Goal: Check status: Check status

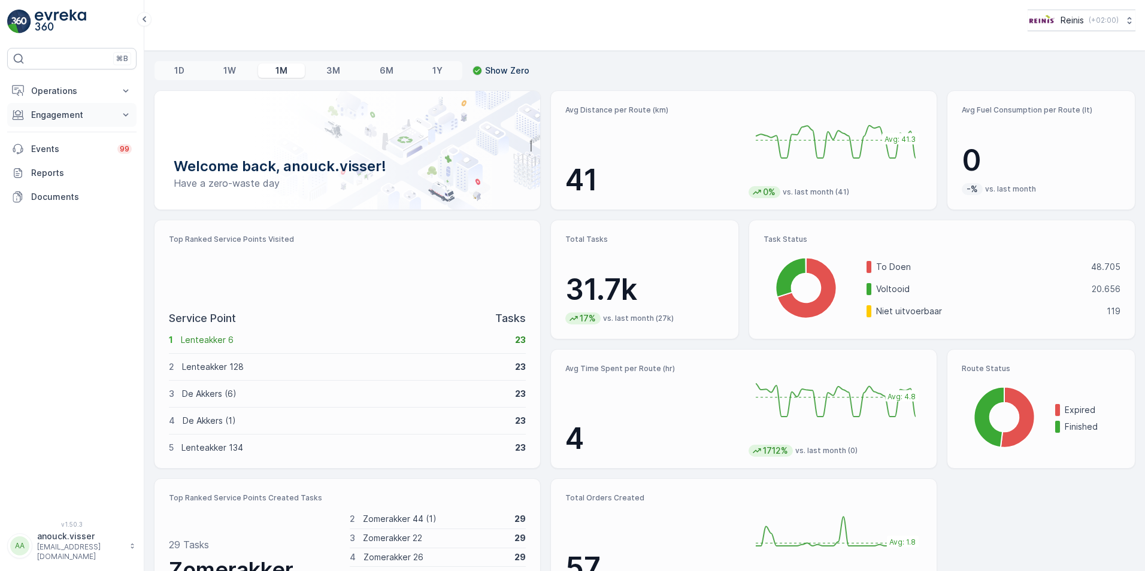
click at [105, 109] on button "Engagement" at bounding box center [71, 115] width 129 height 24
click at [122, 88] on icon at bounding box center [126, 91] width 12 height 12
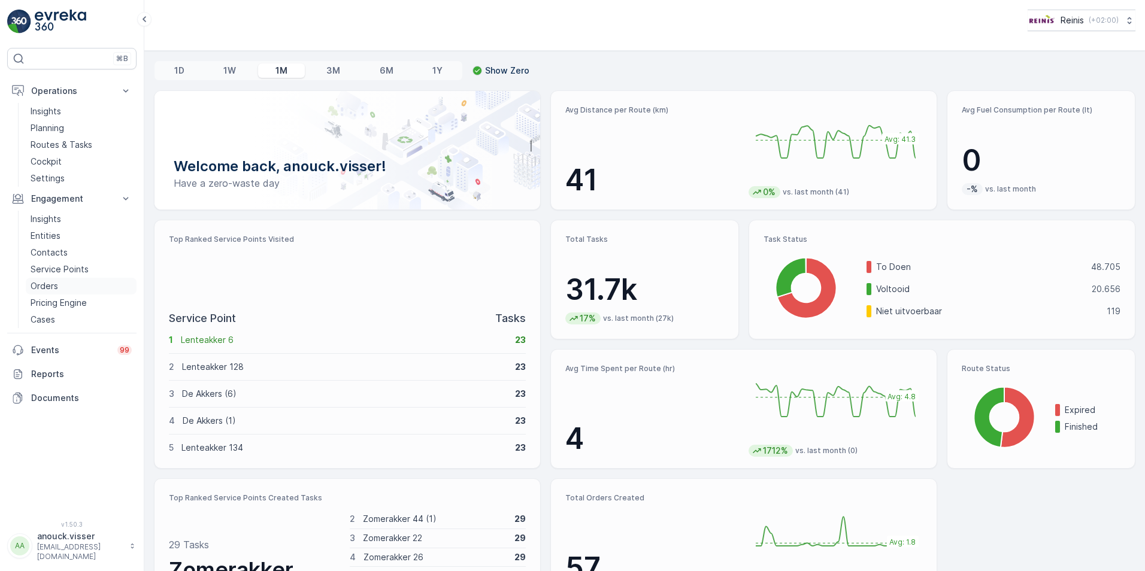
click at [68, 287] on link "Orders" at bounding box center [81, 286] width 111 height 17
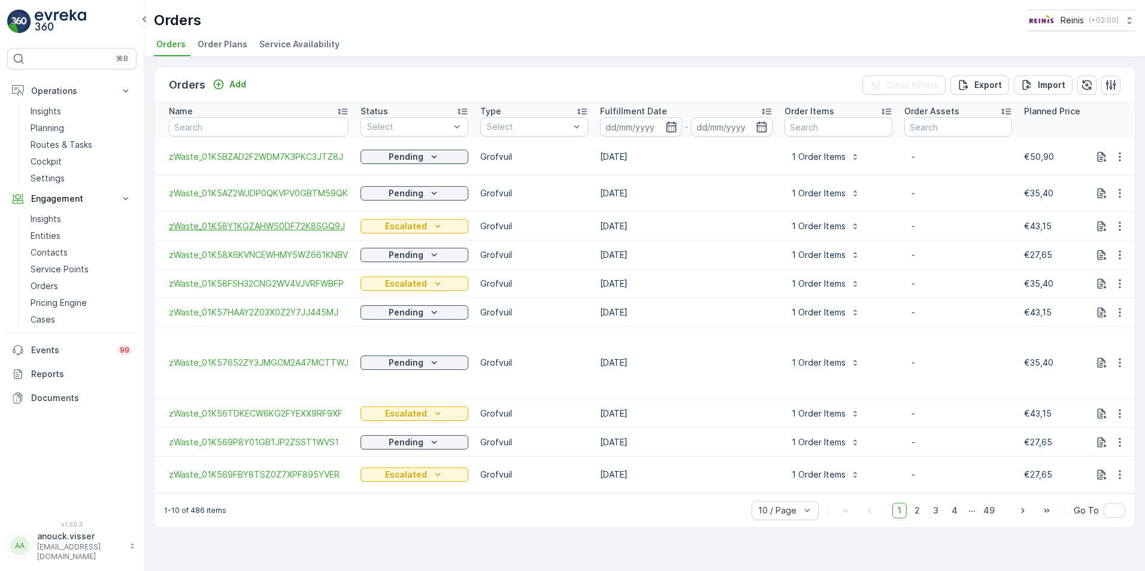
click at [280, 223] on span "zWaste_01K58Y1KGZAHWS0DF72K8SGQ9J" at bounding box center [259, 226] width 180 height 12
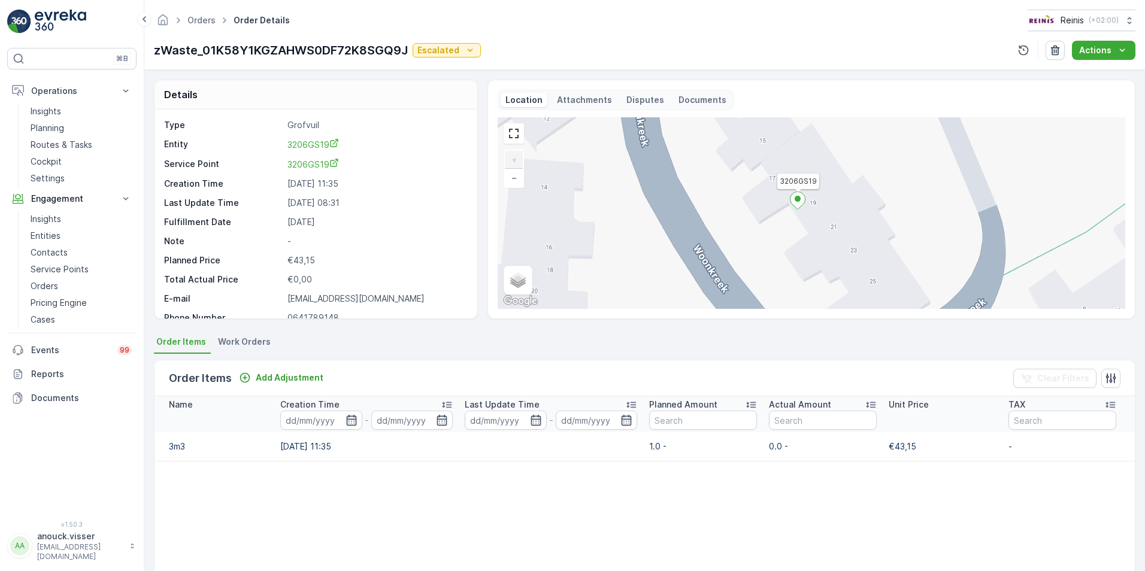
click at [798, 199] on ellipse at bounding box center [798, 199] width 6 height 6
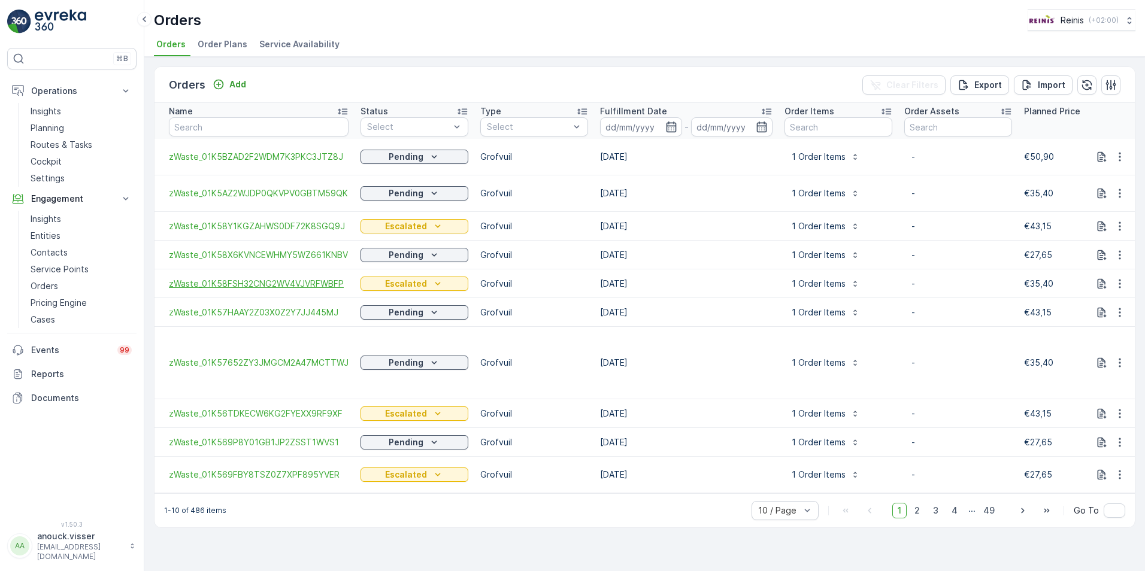
click at [296, 283] on span "zWaste_01K58FSH32CNG2WV4VJVRFWBFP" at bounding box center [259, 284] width 180 height 12
click at [308, 408] on span "zWaste_01K56TDKECW6KG2FYEXX9RF9XF" at bounding box center [259, 414] width 180 height 12
click at [291, 469] on span "zWaste_01K569FBY8TSZ0Z7XPF895YVER" at bounding box center [259, 475] width 180 height 12
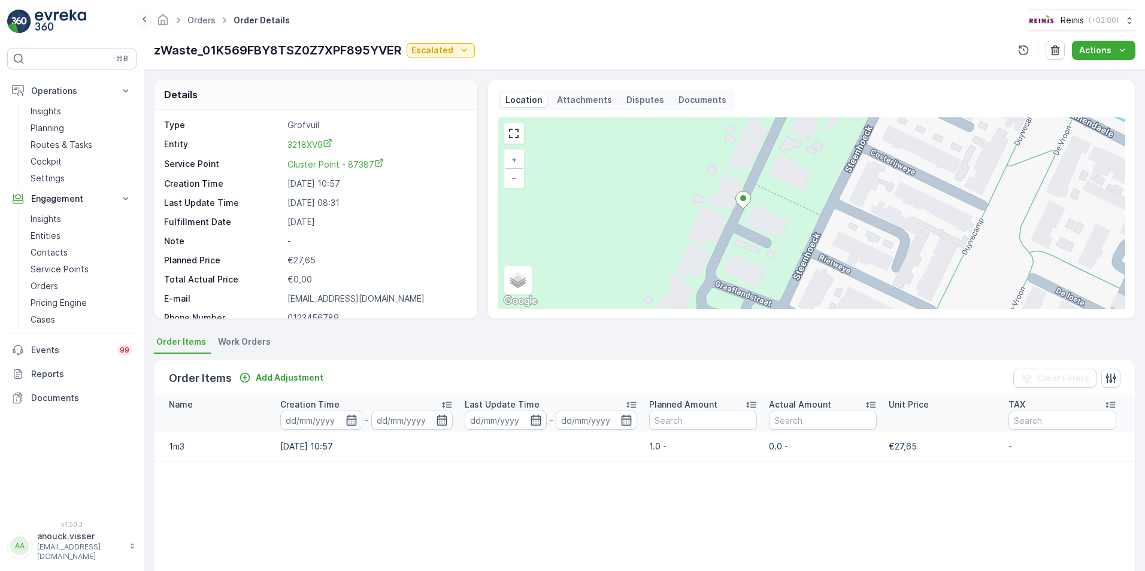
drag, startPoint x: 786, startPoint y: 219, endPoint x: 788, endPoint y: 202, distance: 16.3
click at [788, 202] on div "+ − Satellite Roadmap Terrain Hybrid Leaflet Keyboard shortcuts Map Data Map da…" at bounding box center [812, 213] width 628 height 192
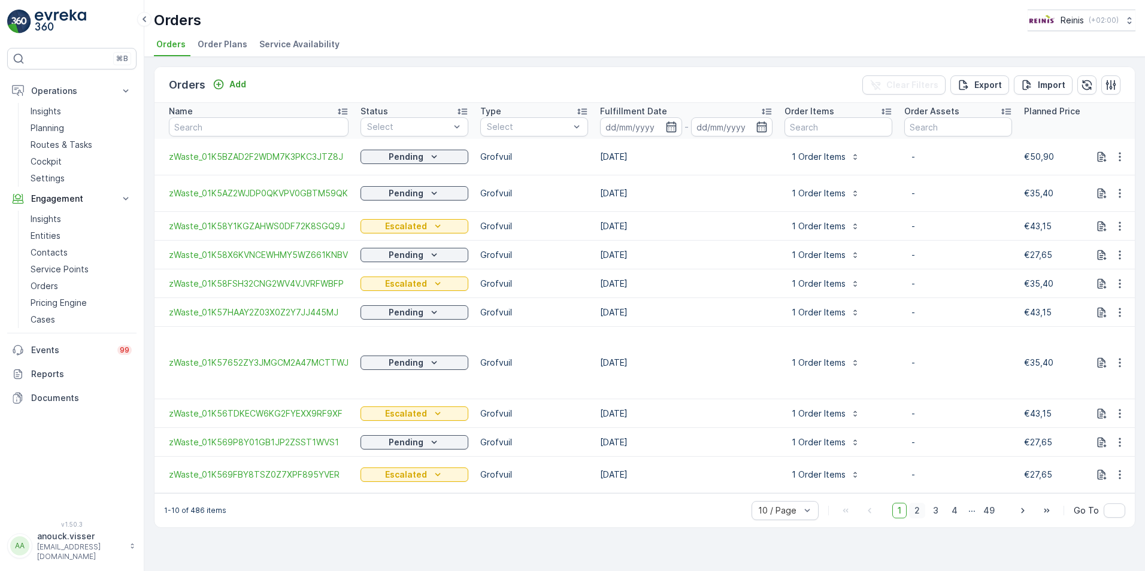
click at [922, 504] on span "2" at bounding box center [917, 511] width 16 height 16
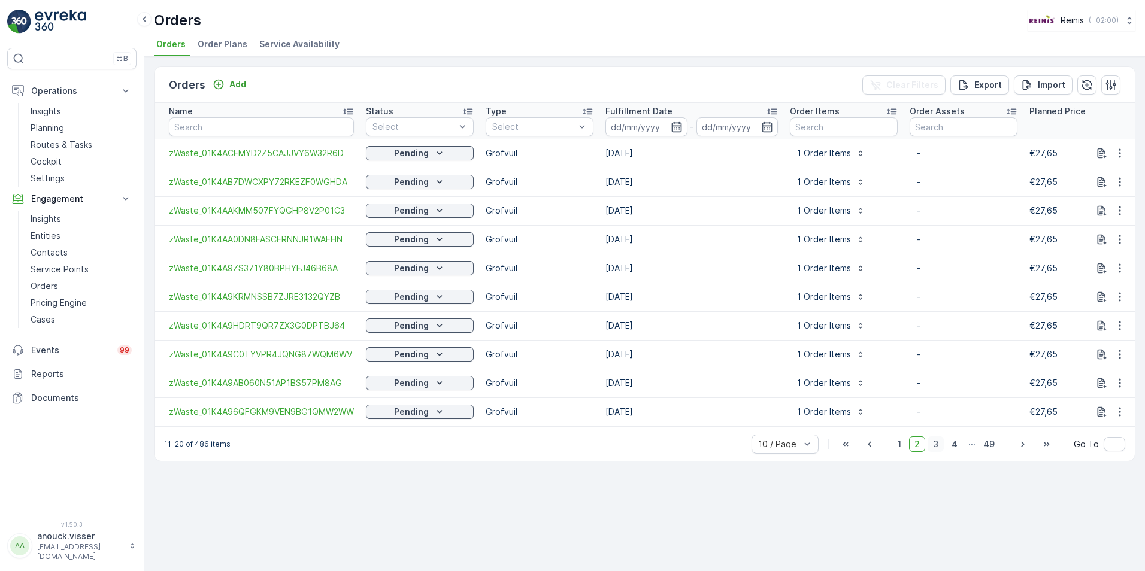
click at [941, 450] on span "3" at bounding box center [936, 445] width 16 height 16
click at [951, 452] on span "4" at bounding box center [954, 445] width 17 height 16
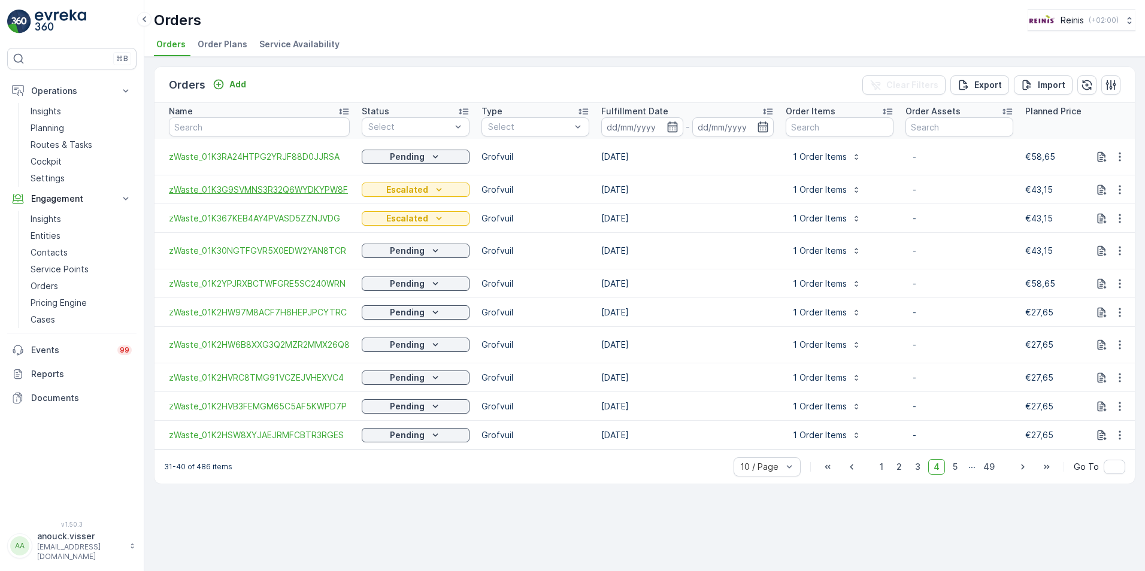
click at [327, 193] on span "zWaste_01K3G9SVMNS3R32Q6WYDKYPW8F" at bounding box center [259, 190] width 181 height 12
click at [632, 129] on input at bounding box center [642, 126] width 82 height 19
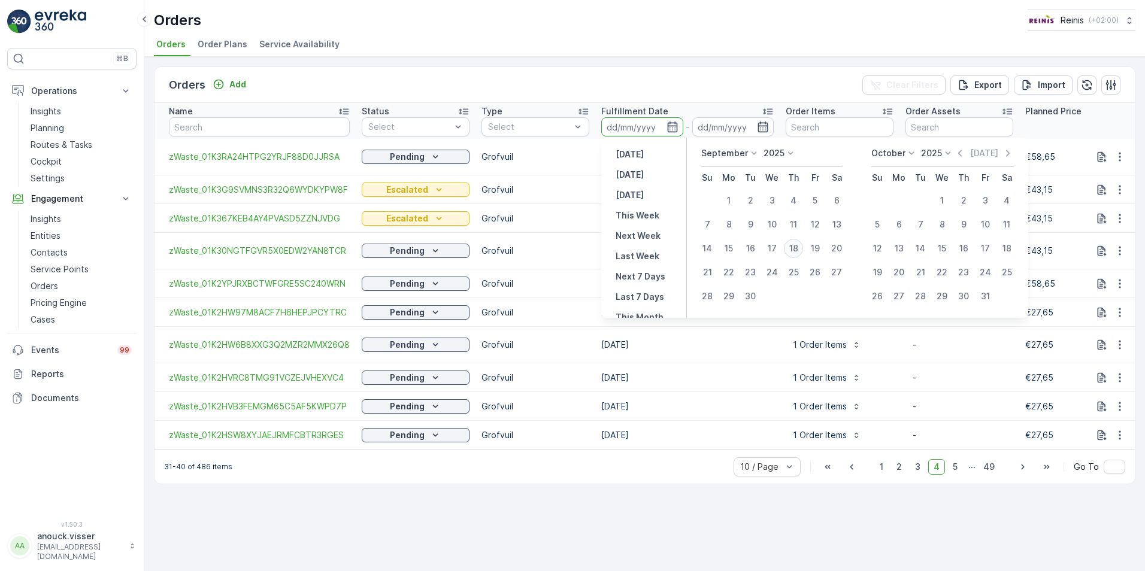
click at [797, 247] on div "18" at bounding box center [793, 248] width 19 height 19
type input "[DATE]"
click at [797, 247] on div "18" at bounding box center [793, 248] width 19 height 19
type input "[DATE]"
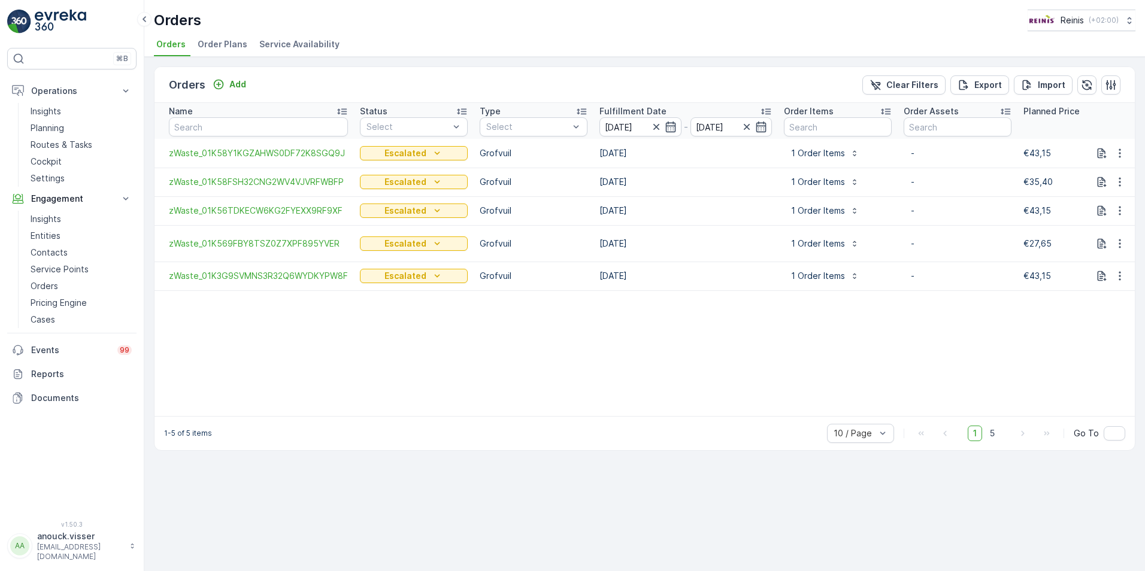
drag, startPoint x: 556, startPoint y: 415, endPoint x: 652, endPoint y: 405, distance: 96.3
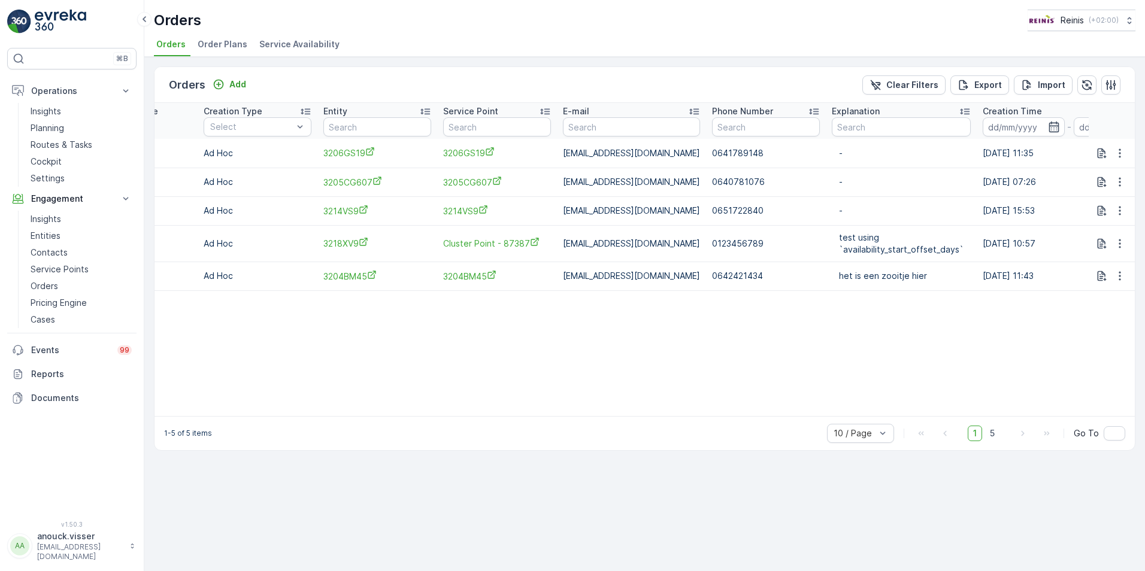
scroll to position [0, 1042]
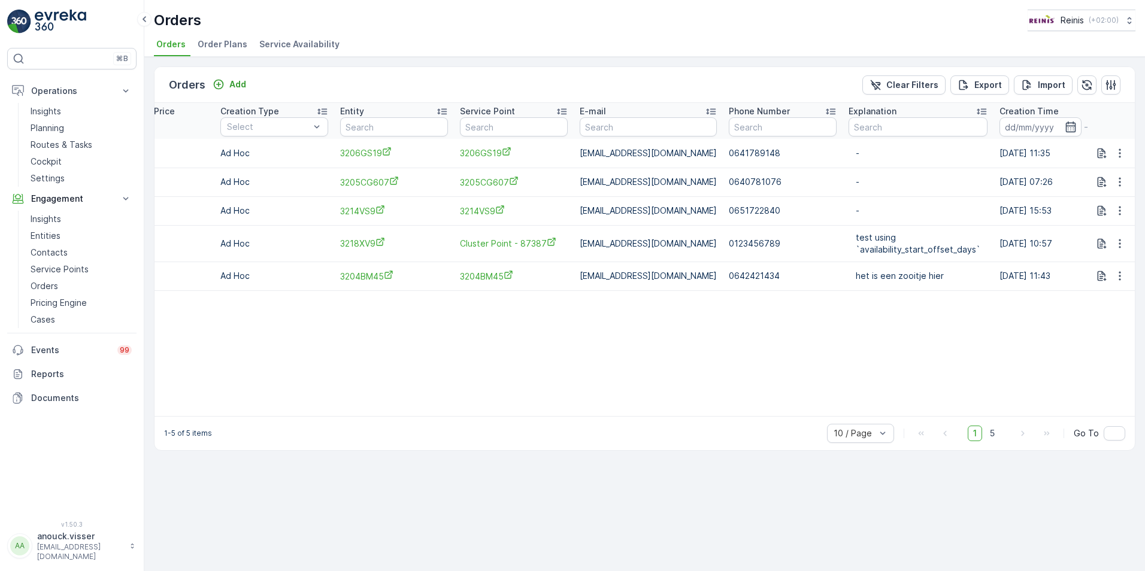
click at [587, 213] on p "[EMAIL_ADDRESS][DOMAIN_NAME]" at bounding box center [648, 211] width 137 height 12
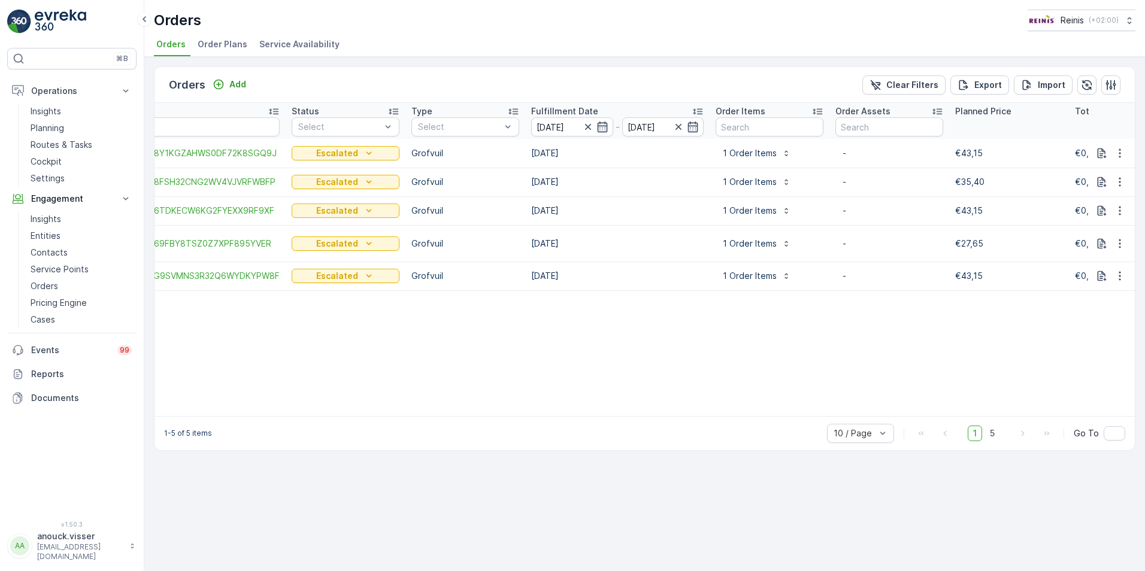
scroll to position [0, 0]
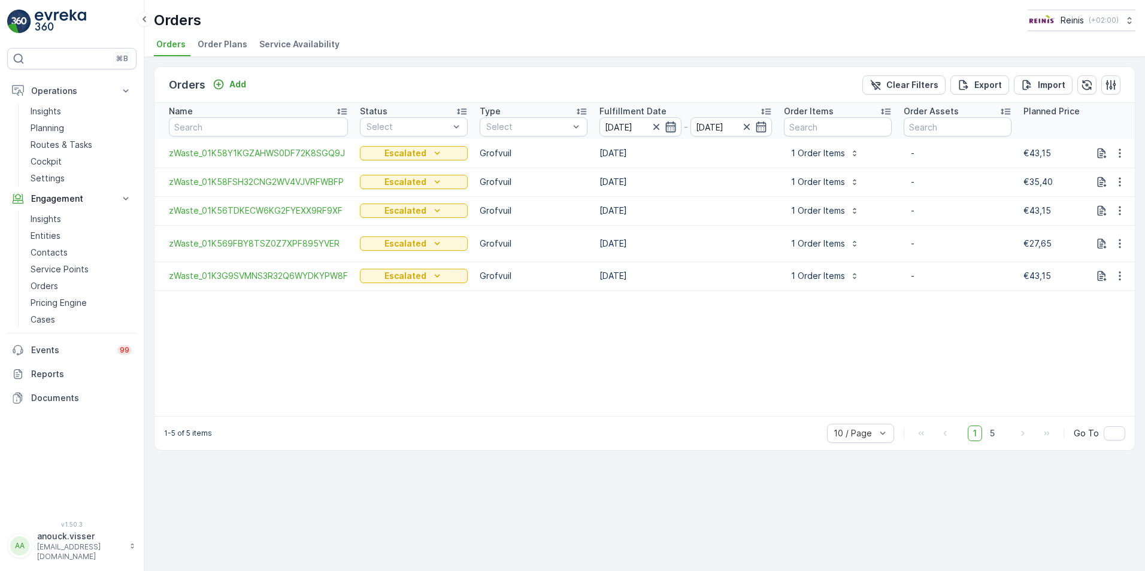
click at [670, 125] on icon "button" at bounding box center [671, 127] width 12 height 12
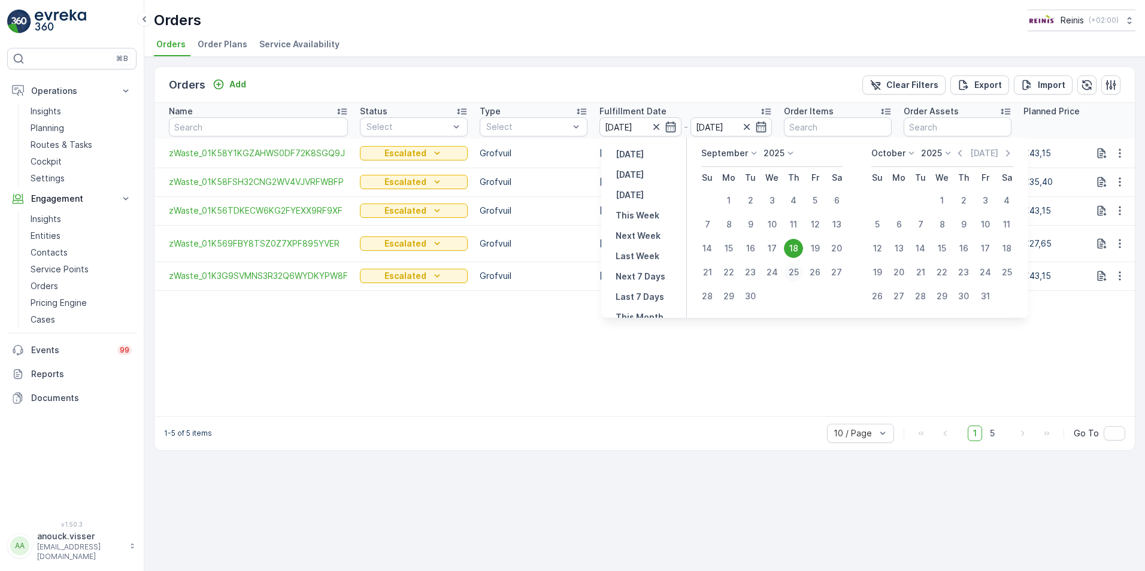
click at [796, 268] on div "25" at bounding box center [793, 272] width 19 height 19
type input "[DATE]"
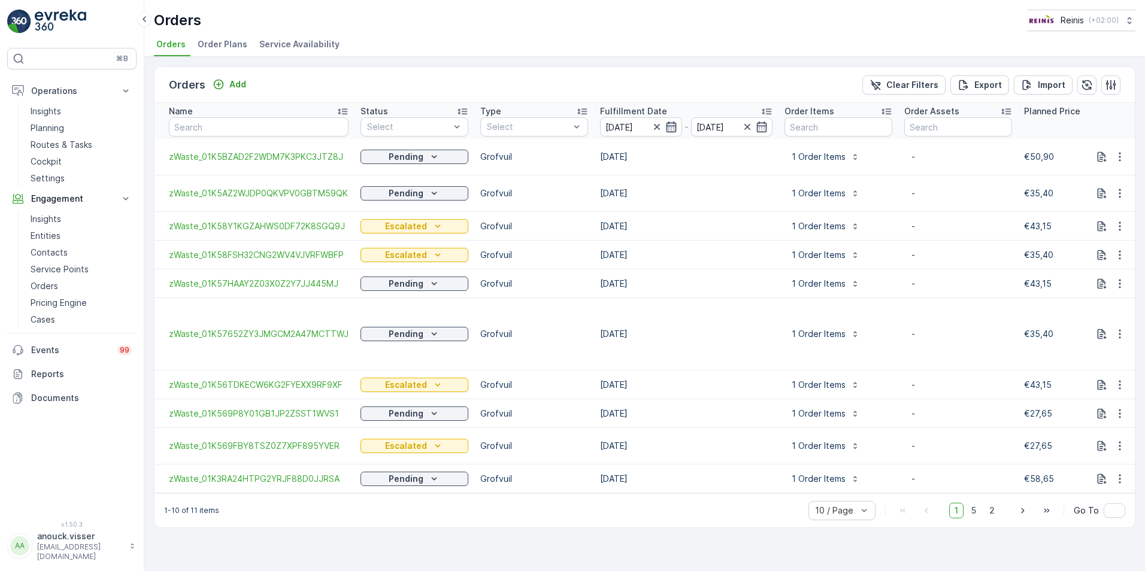
click at [668, 128] on icon "button" at bounding box center [671, 127] width 12 height 12
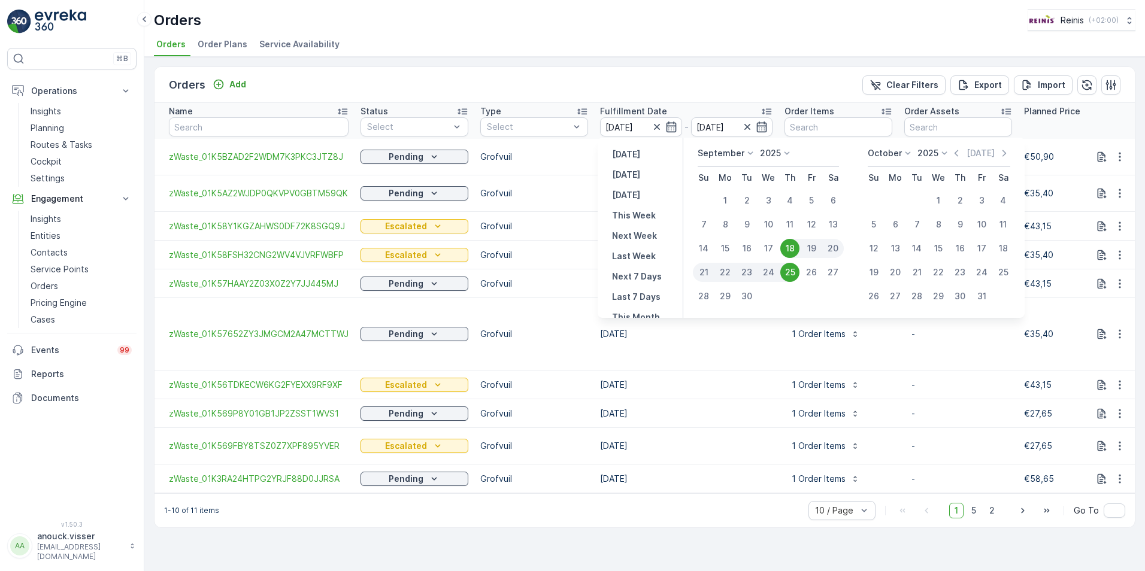
click at [786, 272] on div "25" at bounding box center [789, 272] width 19 height 19
click at [787, 272] on div "25" at bounding box center [789, 272] width 19 height 19
type input "[DATE]"
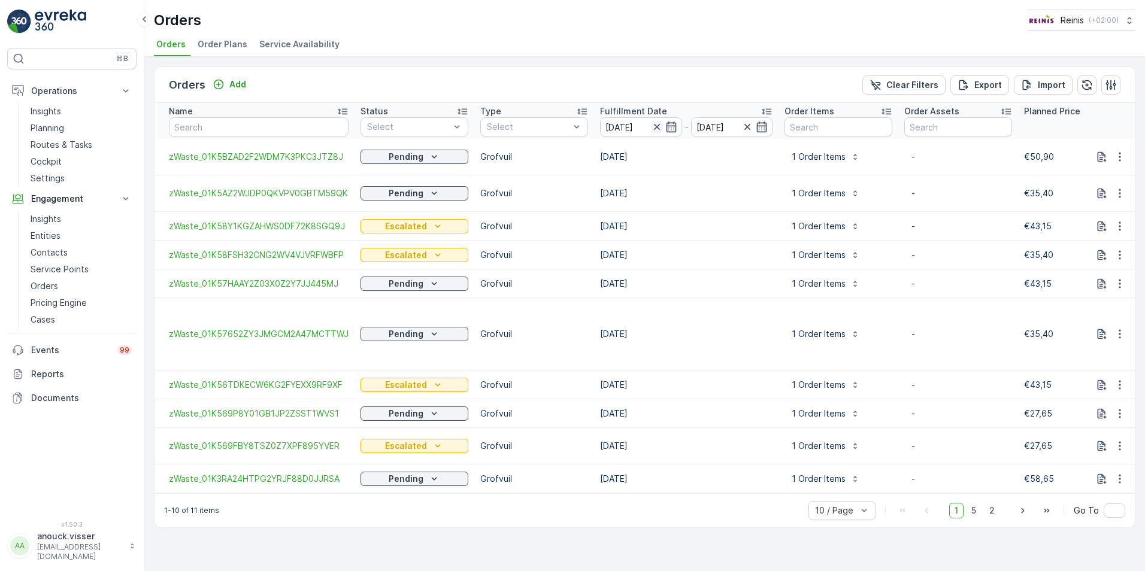
click at [656, 128] on icon "button" at bounding box center [657, 127] width 12 height 12
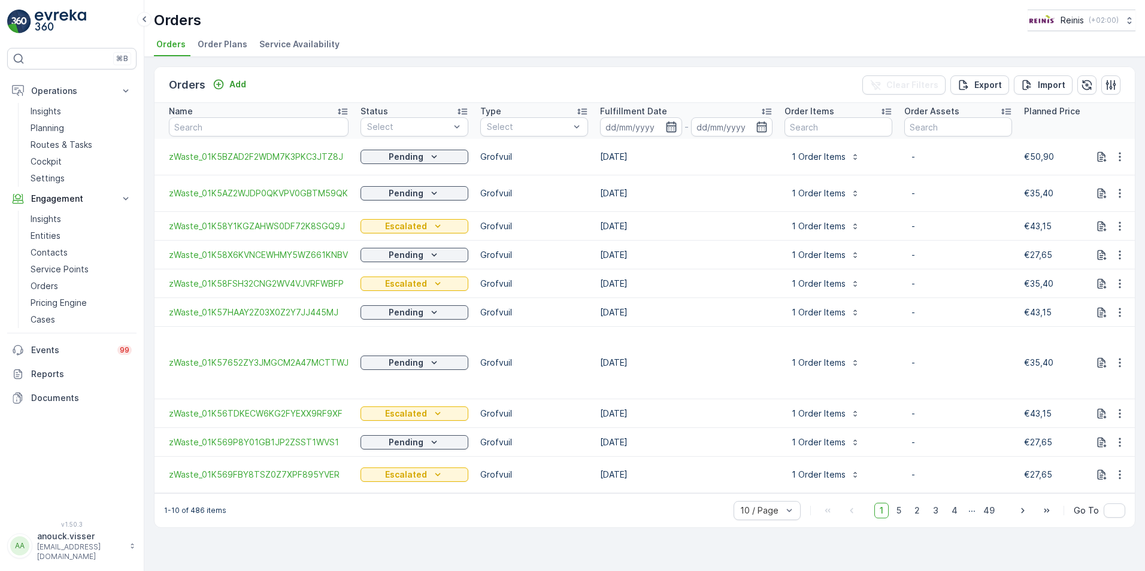
click at [675, 128] on icon "button" at bounding box center [671, 127] width 12 height 12
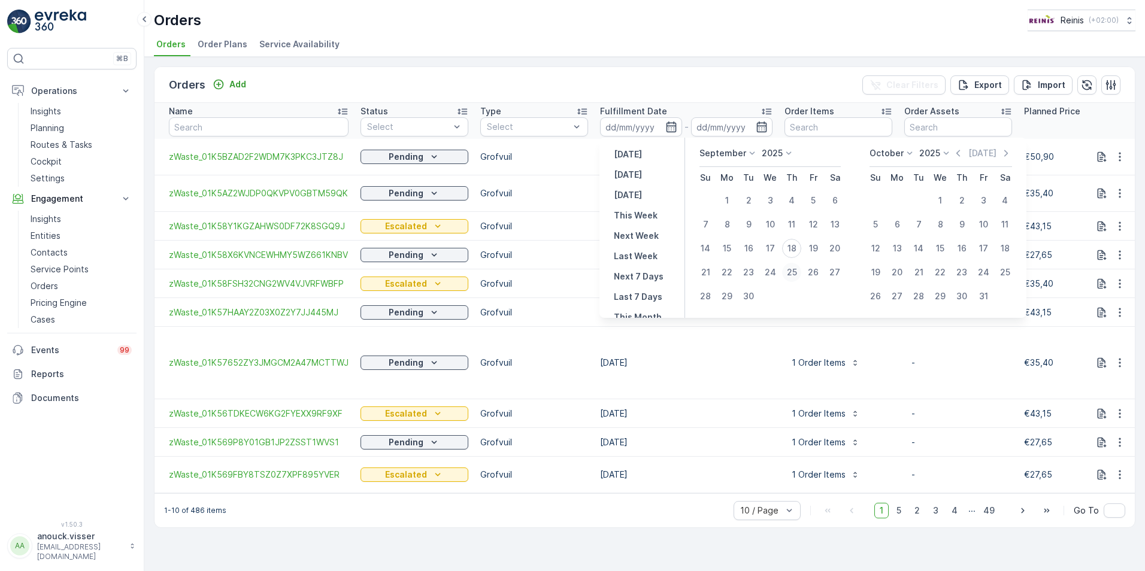
click at [793, 270] on div "25" at bounding box center [791, 272] width 19 height 19
type input "[DATE]"
click at [793, 270] on div "25" at bounding box center [791, 272] width 19 height 19
type input "[DATE]"
click at [793, 270] on div "25" at bounding box center [791, 272] width 19 height 19
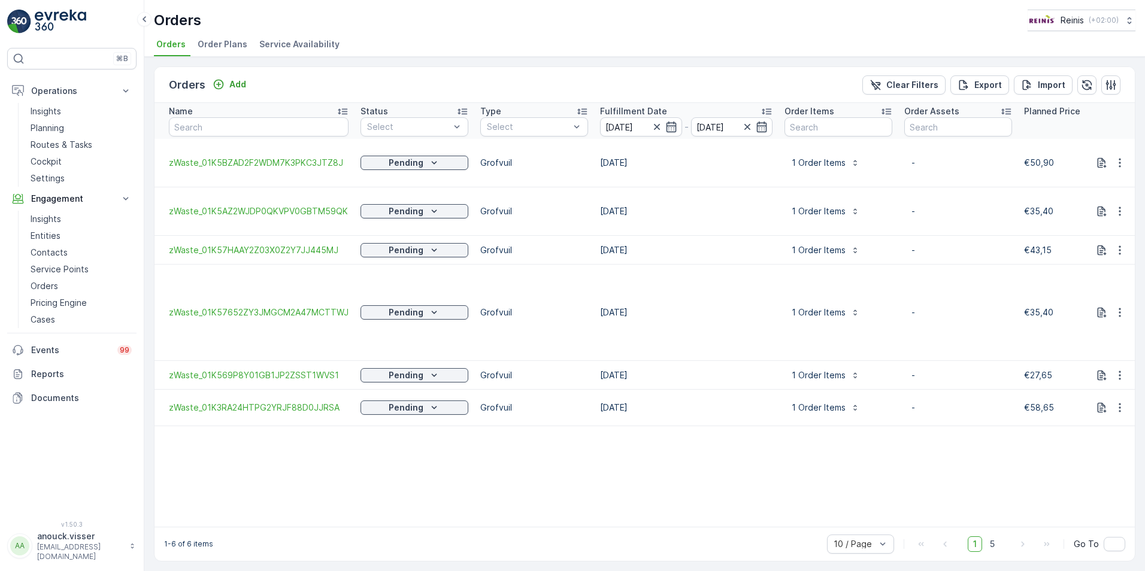
drag, startPoint x: 540, startPoint y: 510, endPoint x: 660, endPoint y: 525, distance: 121.3
click at [660, 527] on div "1-6 of 6 items 10 / Page 1 5 Go To" at bounding box center [644, 544] width 980 height 34
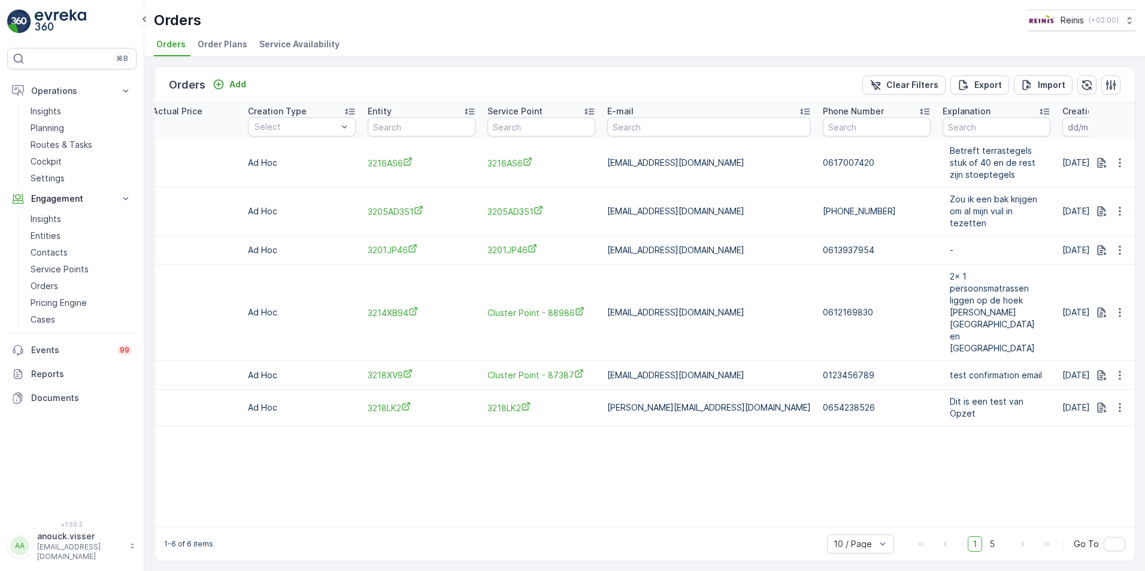
scroll to position [0, 1017]
